Goal: Information Seeking & Learning: Learn about a topic

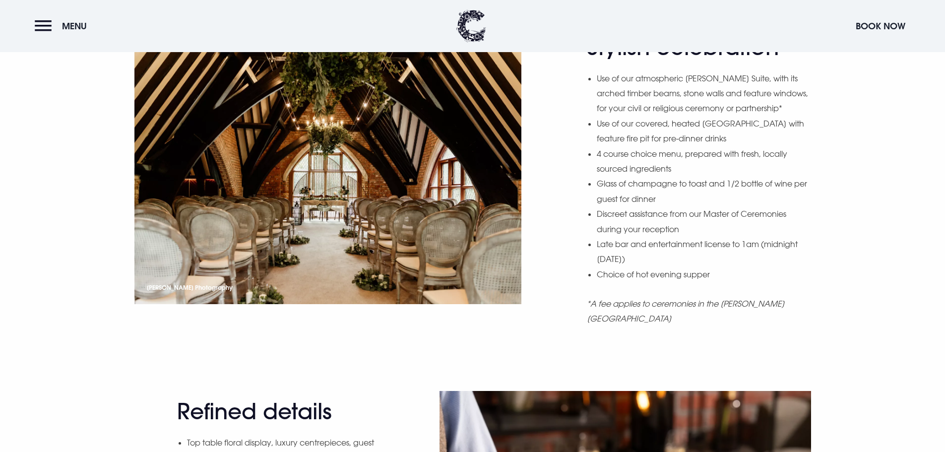
scroll to position [992, 0]
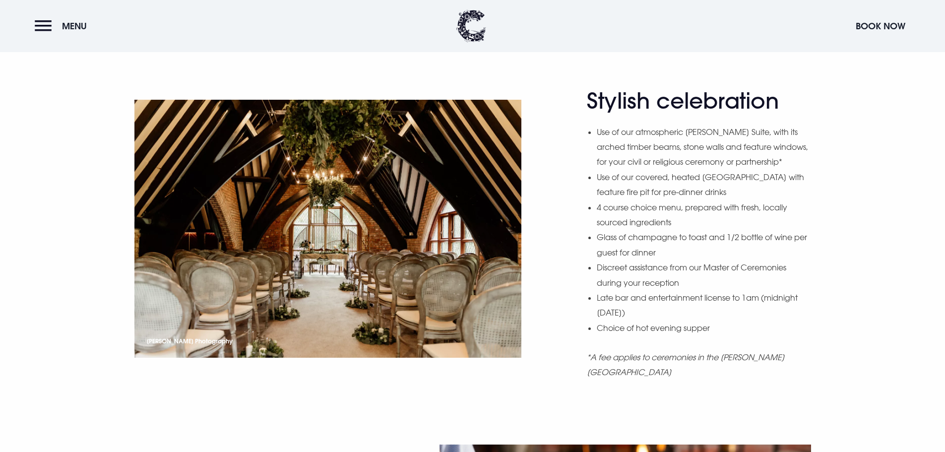
click at [572, 203] on div "Stylish celebration Use of our atmospheric [PERSON_NAME] Suite, with its arched…" at bounding box center [472, 241] width 690 height 307
click at [562, 184] on div "Stylish celebration Use of our atmospheric [PERSON_NAME] Suite, with its arched…" at bounding box center [472, 241] width 690 height 307
click at [558, 184] on div "Stylish celebration Use of our atmospheric [PERSON_NAME] Suite, with its arched…" at bounding box center [472, 241] width 690 height 307
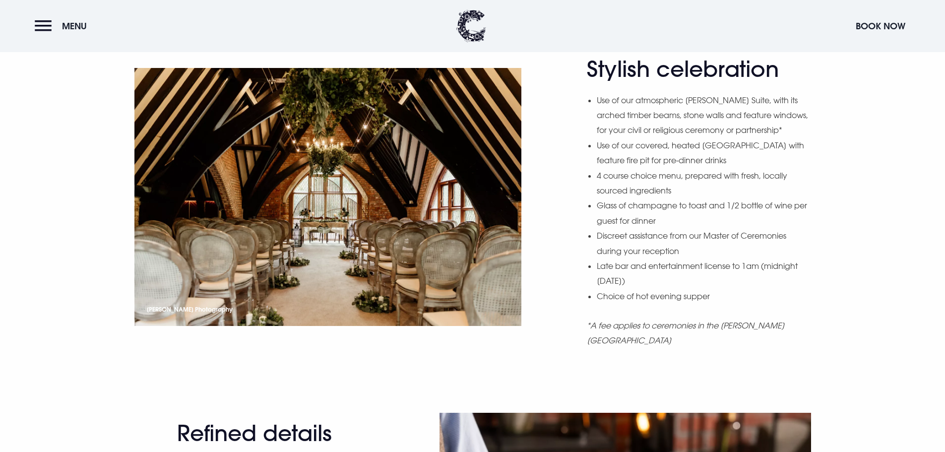
scroll to position [1042, 0]
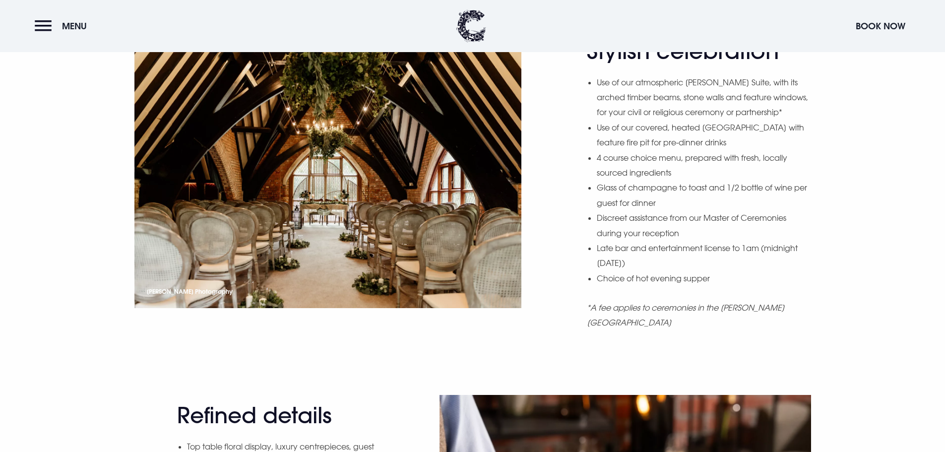
click at [555, 179] on div "Stylish celebration Use of our atmospheric [PERSON_NAME] Suite, with its arched…" at bounding box center [472, 191] width 690 height 307
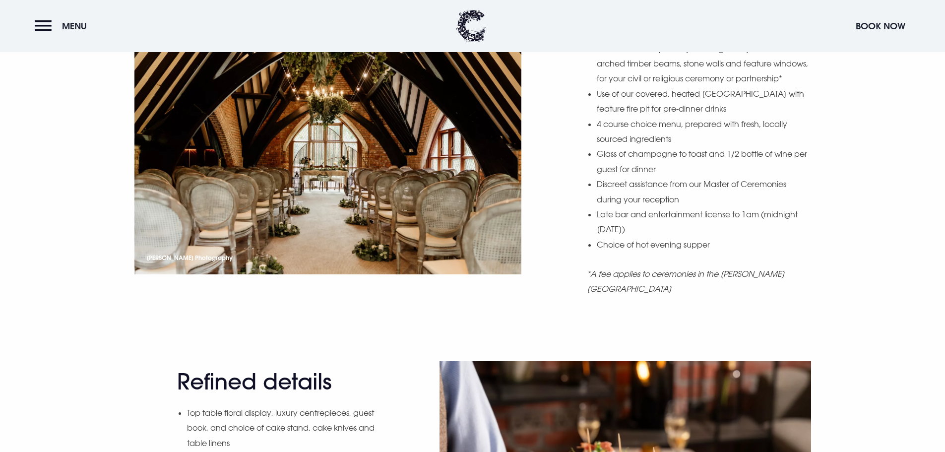
scroll to position [1091, 0]
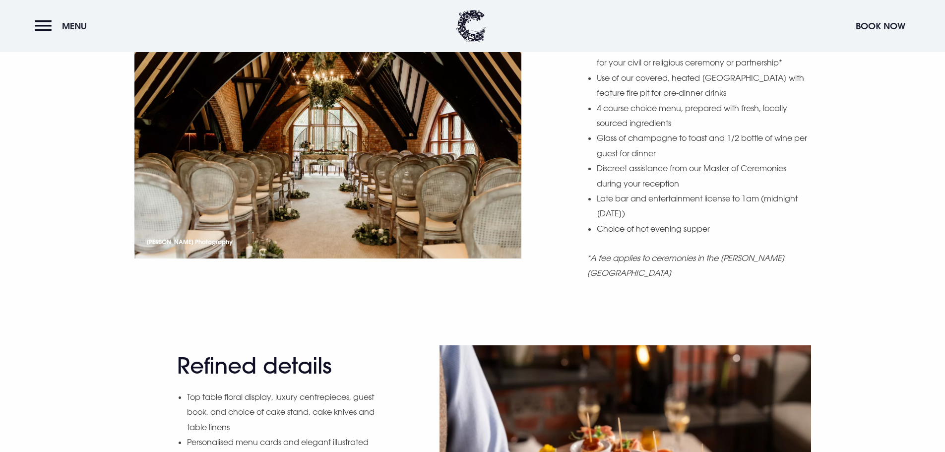
click at [555, 179] on div "Stylish celebration Use of our atmospheric [PERSON_NAME] Suite, with its arched…" at bounding box center [472, 142] width 690 height 307
click at [554, 185] on div "Stylish celebration Use of our atmospheric [PERSON_NAME] Suite, with its arched…" at bounding box center [472, 142] width 690 height 307
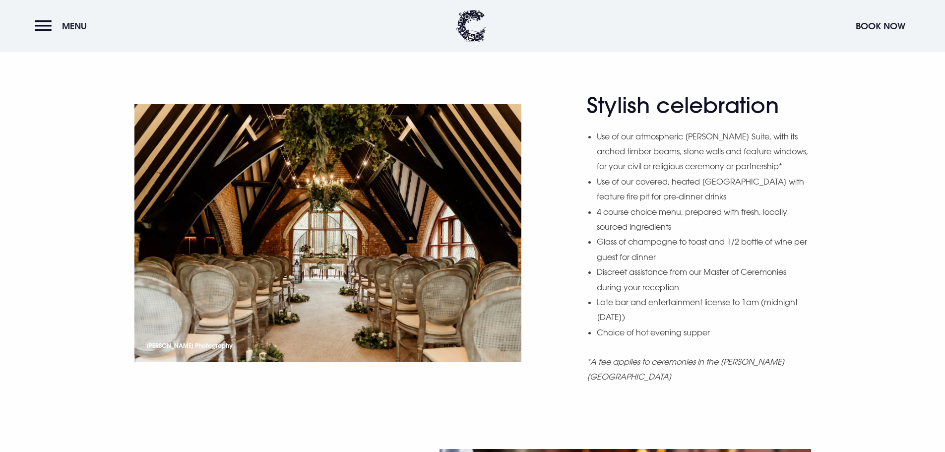
scroll to position [1042, 0]
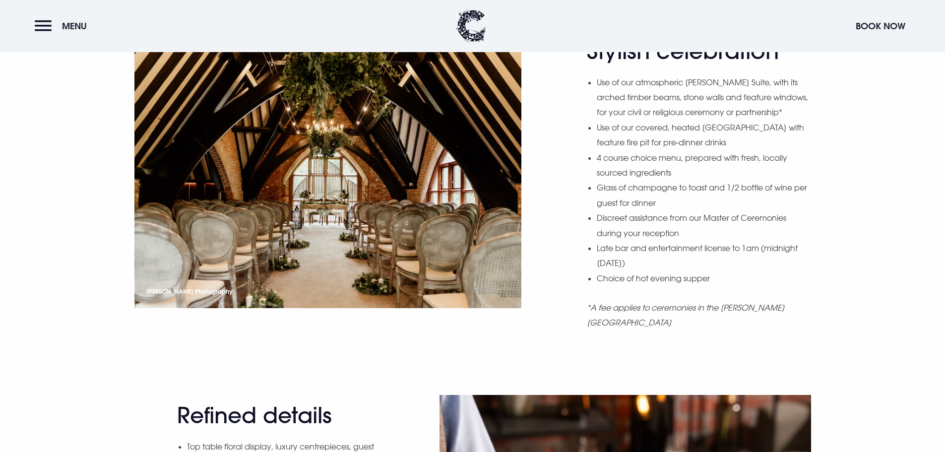
click at [390, 363] on div "Stylish celebration Use of our atmospheric [PERSON_NAME] Suite, with its arched…" at bounding box center [472, 216] width 945 height 357
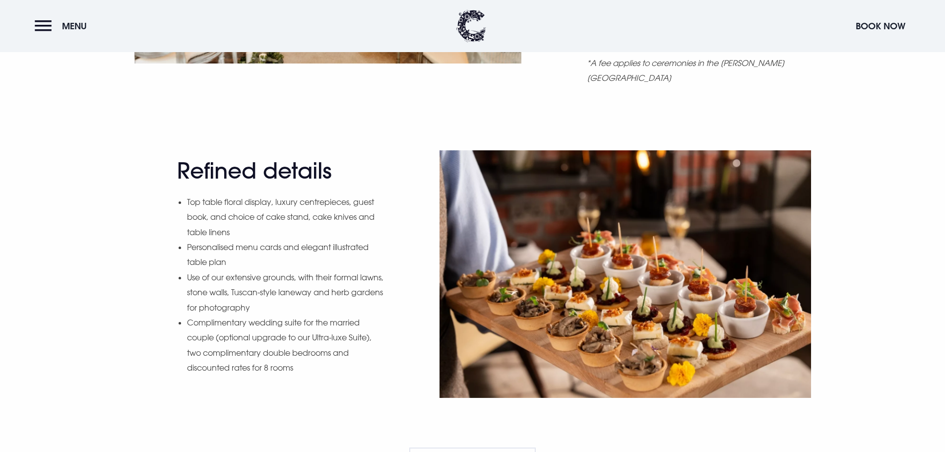
scroll to position [1290, 0]
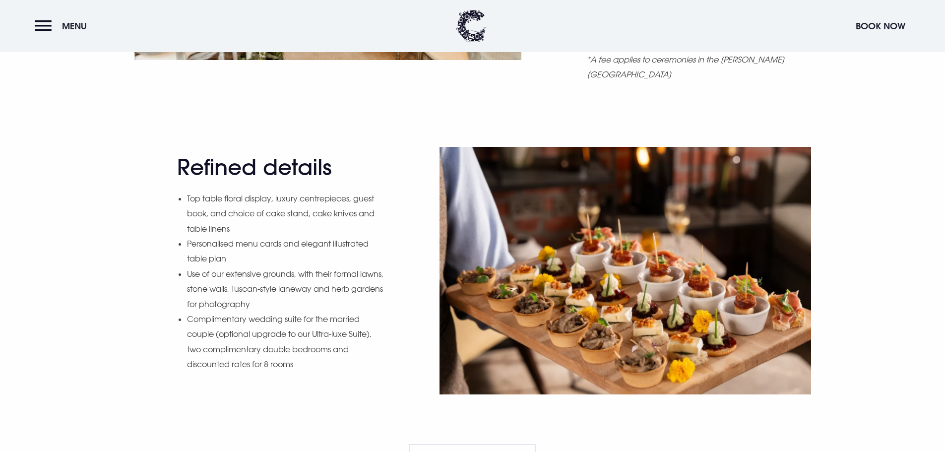
click at [407, 206] on div "Refined details Top table floral display, luxury centrepieces, guest book, and …" at bounding box center [472, 270] width 690 height 247
click at [400, 211] on div "Refined details Top table floral display, luxury centrepieces, guest book, and …" at bounding box center [472, 270] width 690 height 247
click at [403, 209] on div "Refined details Top table floral display, luxury centrepieces, guest book, and …" at bounding box center [472, 270] width 690 height 247
click at [404, 209] on div "Refined details Top table floral display, luxury centrepieces, guest book, and …" at bounding box center [472, 270] width 690 height 247
click at [401, 209] on div "Refined details Top table floral display, luxury centrepieces, guest book, and …" at bounding box center [472, 270] width 690 height 247
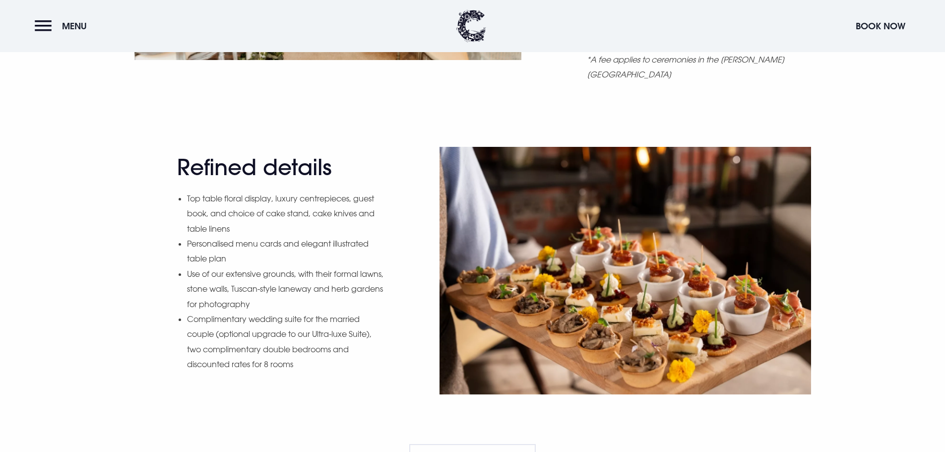
click at [396, 208] on div "Refined details Top table floral display, luxury centrepieces, guest book, and …" at bounding box center [472, 270] width 690 height 247
click at [390, 240] on div "Refined details Top table floral display, luxury centrepieces, guest book, and …" at bounding box center [472, 270] width 690 height 247
click at [392, 260] on div "Refined details Top table floral display, luxury centrepieces, guest book, and …" at bounding box center [472, 270] width 690 height 247
click at [391, 356] on div "Refined details Top table floral display, luxury centrepieces, guest book, and …" at bounding box center [472, 270] width 690 height 247
click at [401, 341] on div "Refined details Top table floral display, luxury centrepieces, guest book, and …" at bounding box center [472, 270] width 690 height 247
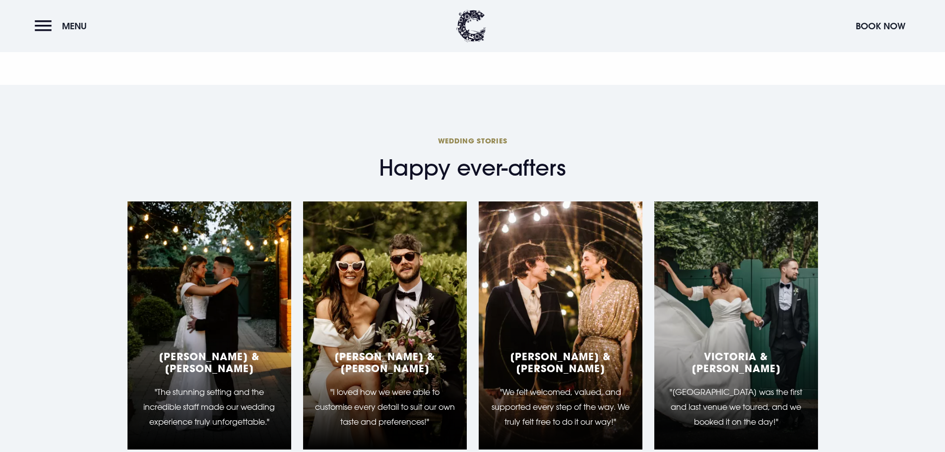
scroll to position [1885, 0]
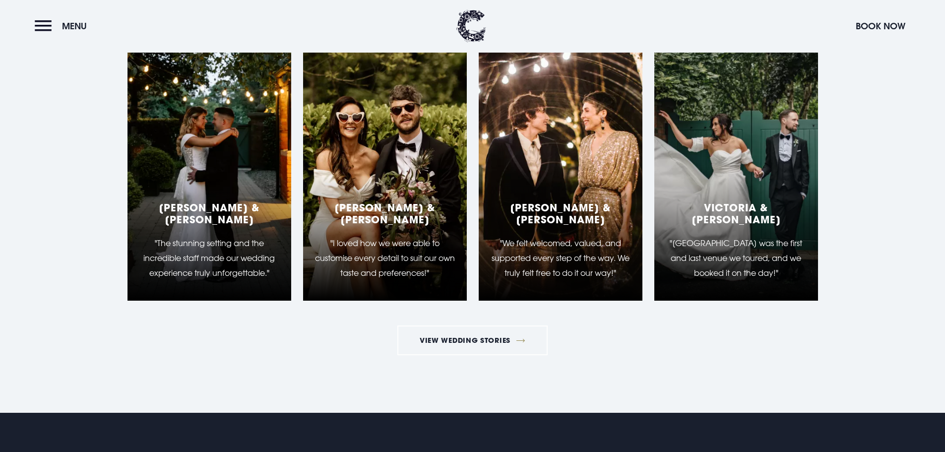
click at [837, 221] on section "Wedding Stories Happy ever-afters [PERSON_NAME] & [PERSON_NAME] "The stunning s…" at bounding box center [472, 174] width 945 height 477
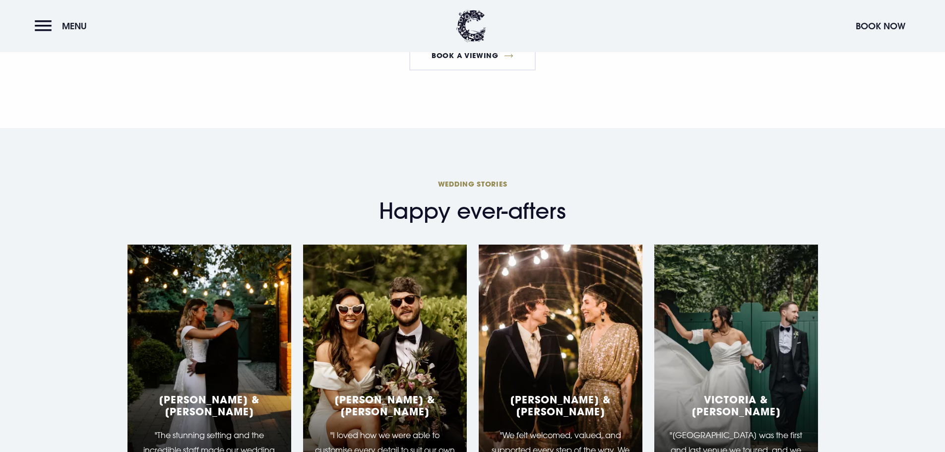
scroll to position [1835, 0]
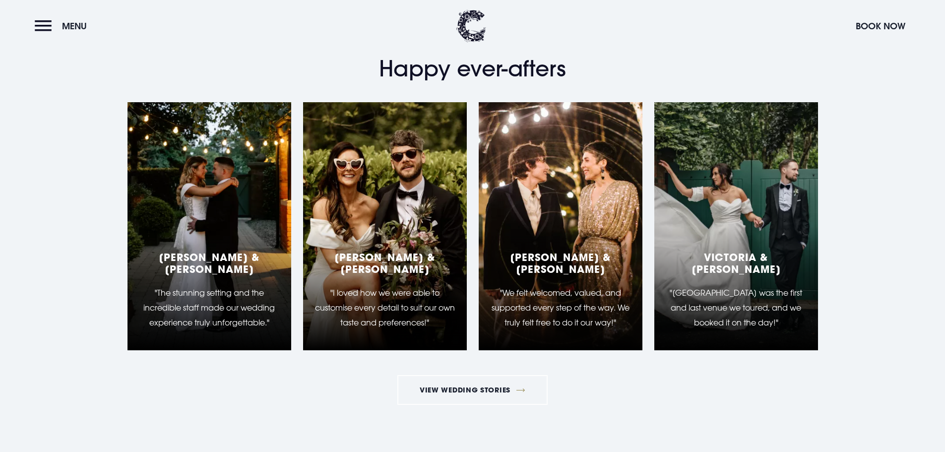
click at [377, 209] on div "[PERSON_NAME] & [PERSON_NAME] "I loved how we were able to customise every deta…" at bounding box center [385, 226] width 164 height 248
